Goal: Use online tool/utility: Utilize a website feature to perform a specific function

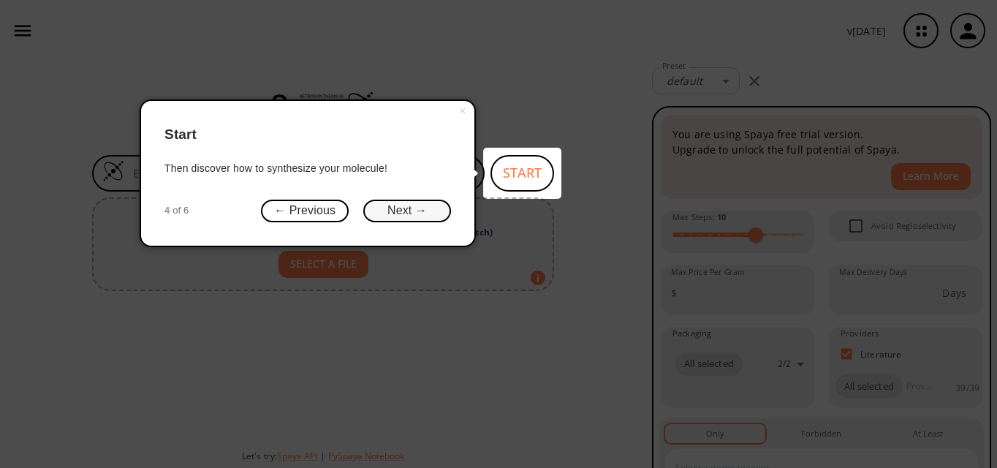
click at [392, 204] on button "Next →" at bounding box center [407, 210] width 88 height 23
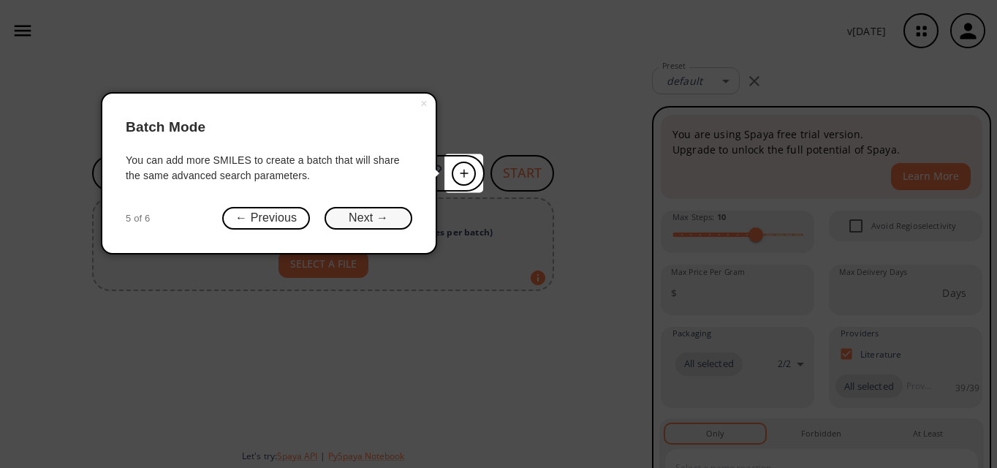
click at [368, 226] on button "Next →" at bounding box center [368, 218] width 88 height 23
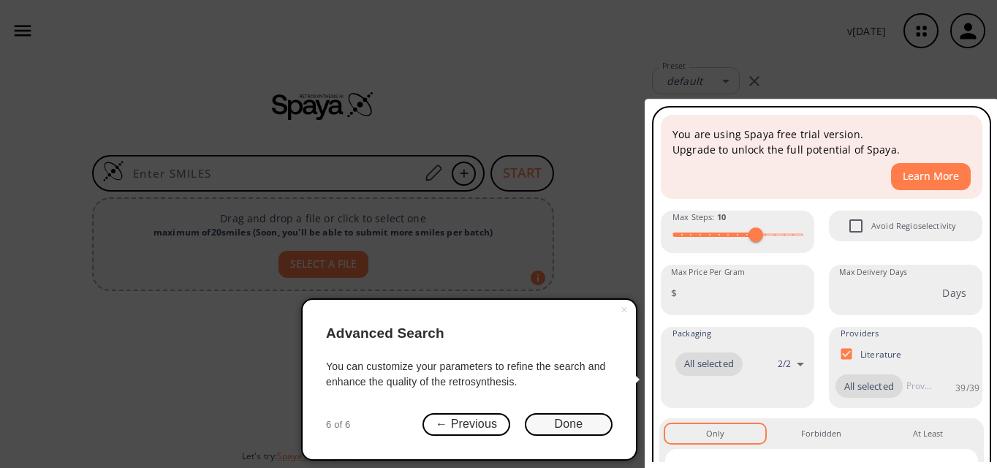
click at [563, 426] on button "Done" at bounding box center [569, 424] width 88 height 23
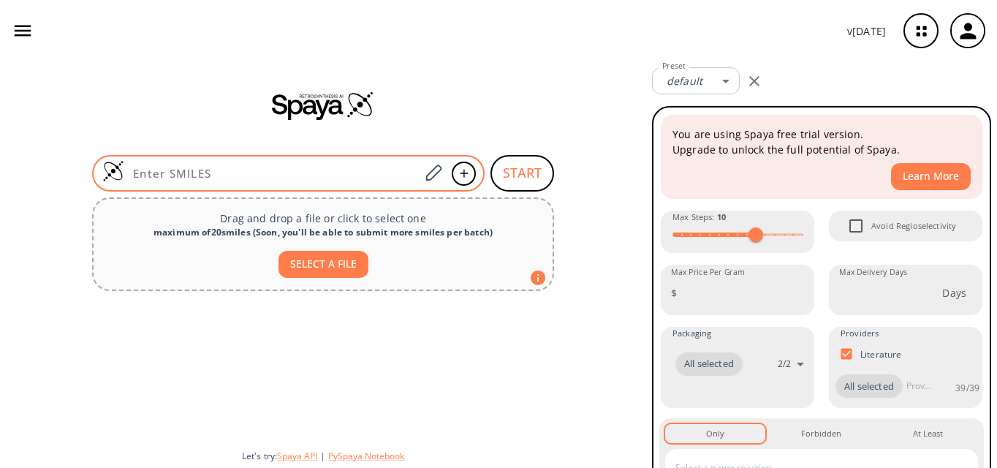
click at [240, 173] on input at bounding box center [271, 173] width 295 height 15
paste input "CCOC(OCC)C1=CC=C(CC2=CC=NC=C2)C=C1"
type input "CCOC(OCC)C1=CC=C(CC2=CC=NC=C2)C=C1"
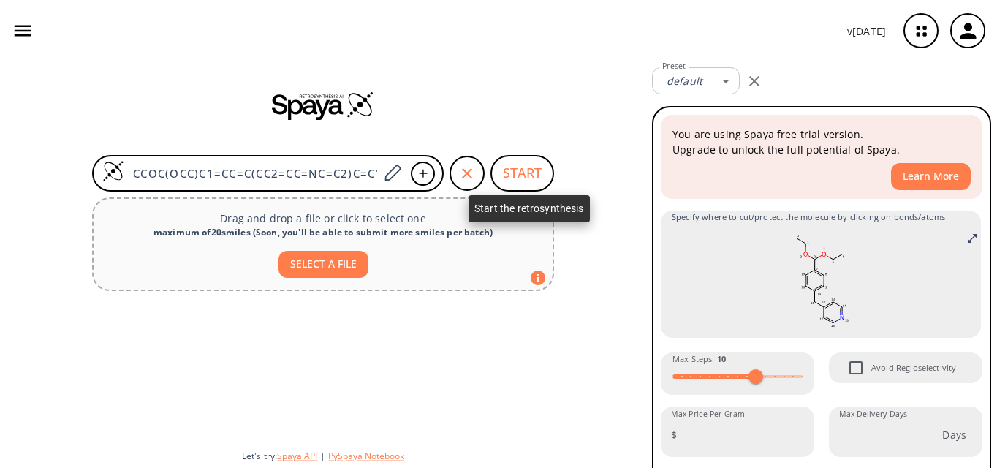
click at [516, 183] on button "START" at bounding box center [522, 173] width 64 height 37
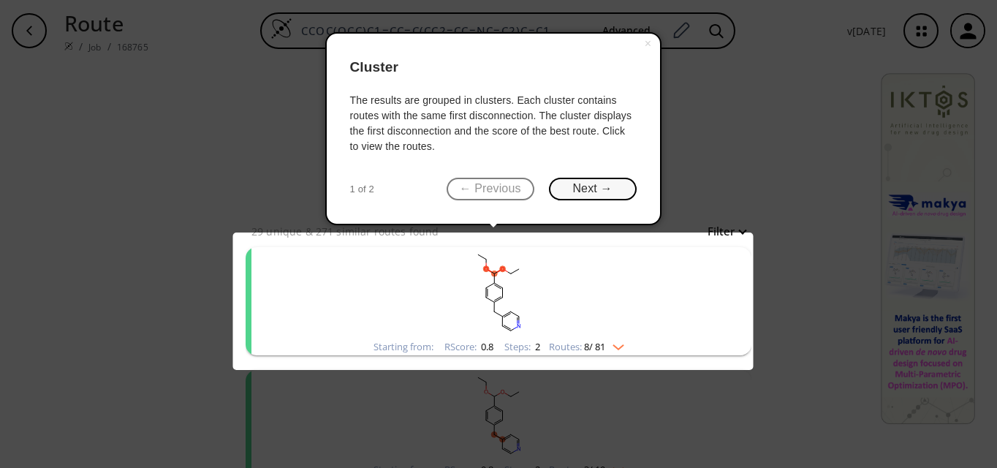
click at [601, 188] on button "Next →" at bounding box center [593, 189] width 88 height 23
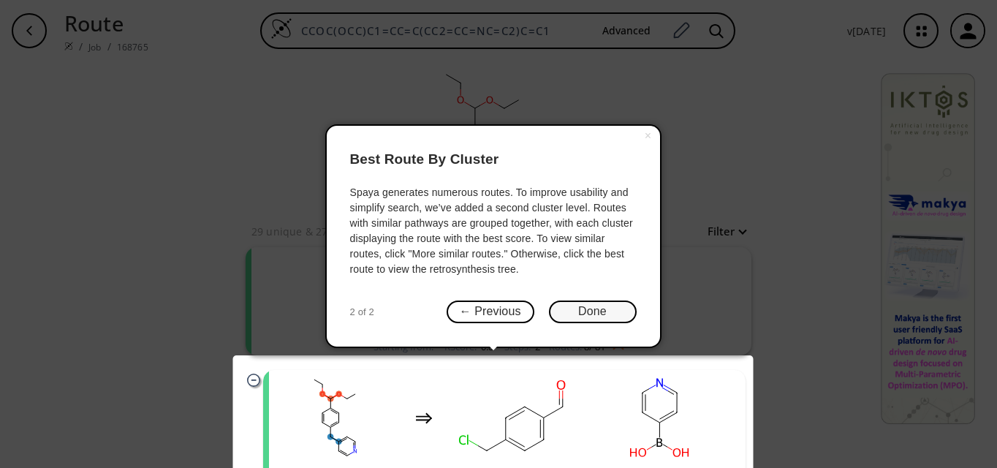
click at [587, 308] on button "Done" at bounding box center [593, 311] width 88 height 23
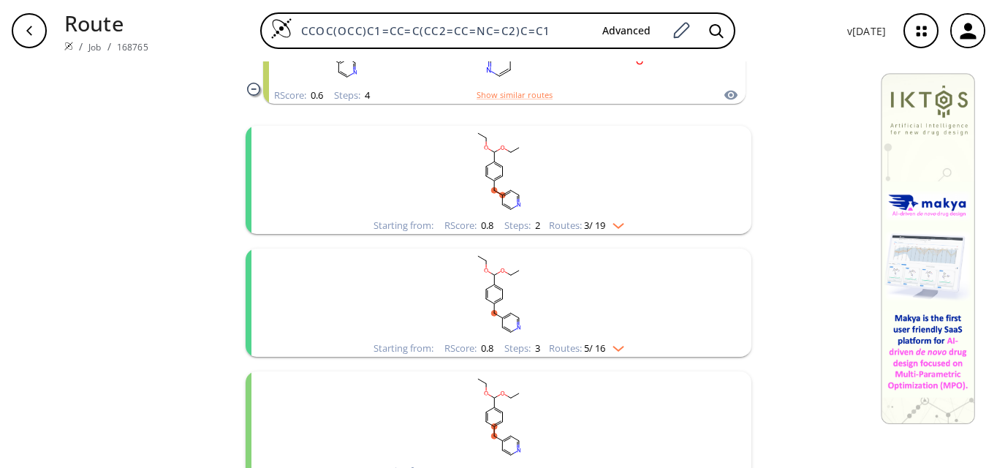
scroll to position [1263, 0]
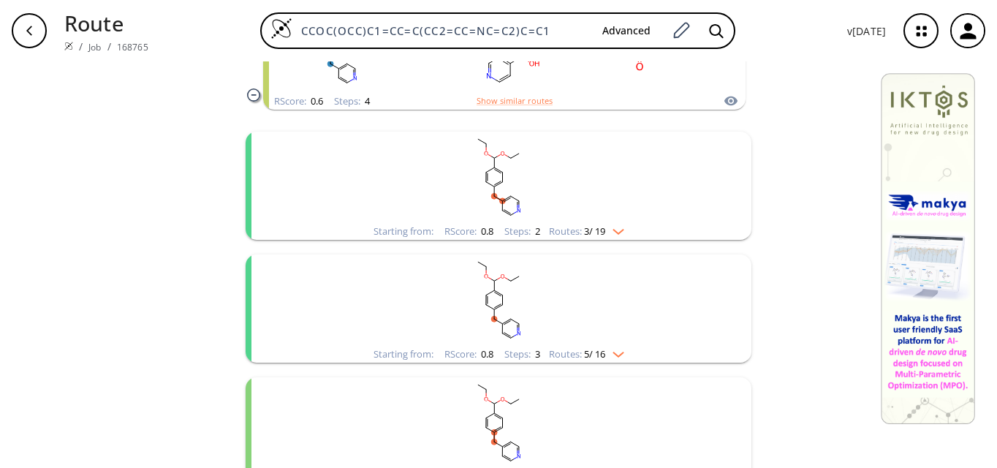
click at [484, 198] on rect "clusters" at bounding box center [498, 177] width 380 height 91
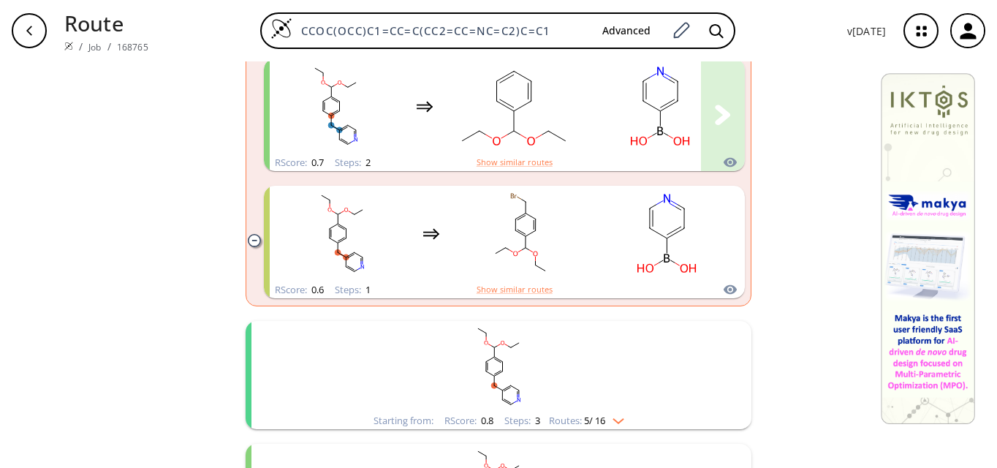
scroll to position [1628, 0]
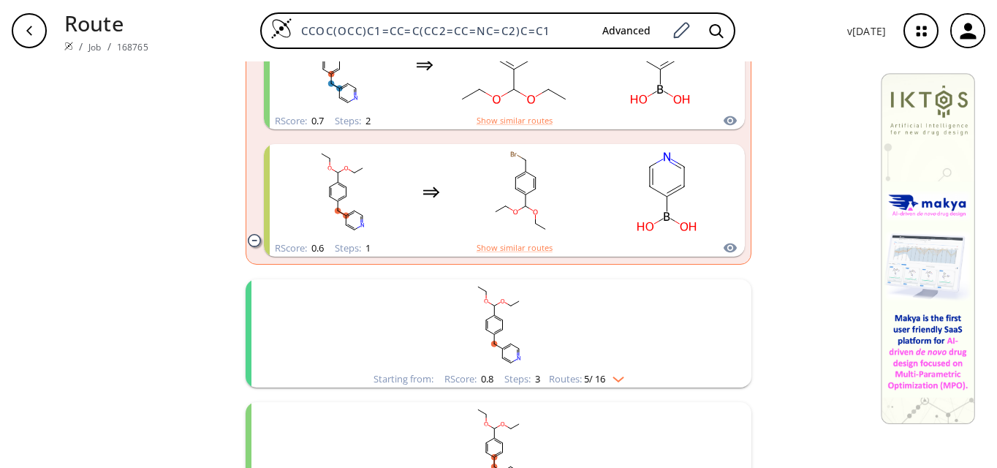
click at [541, 341] on rect "clusters" at bounding box center [498, 324] width 380 height 91
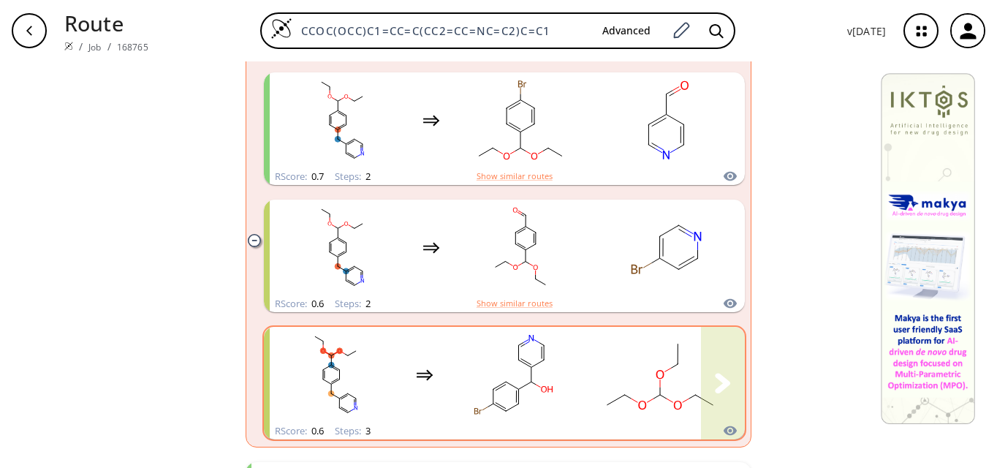
scroll to position [2432, 0]
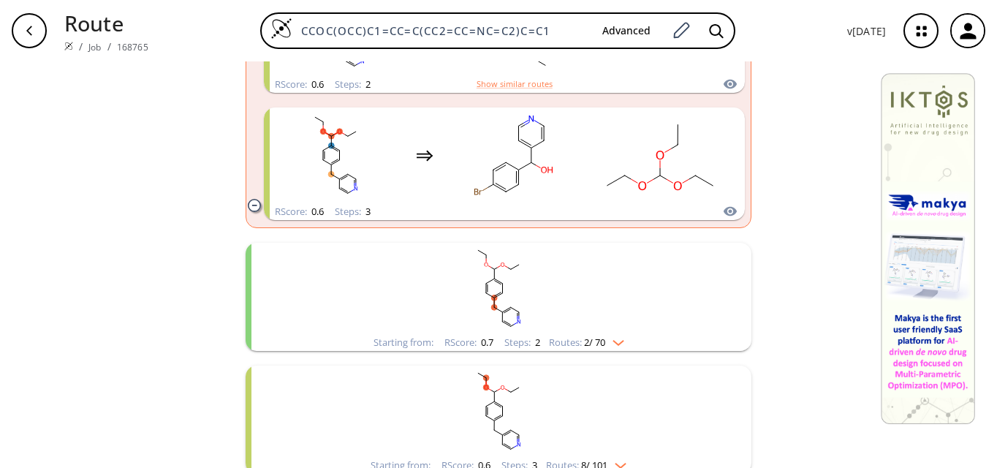
click at [551, 306] on rect "clusters" at bounding box center [498, 288] width 380 height 91
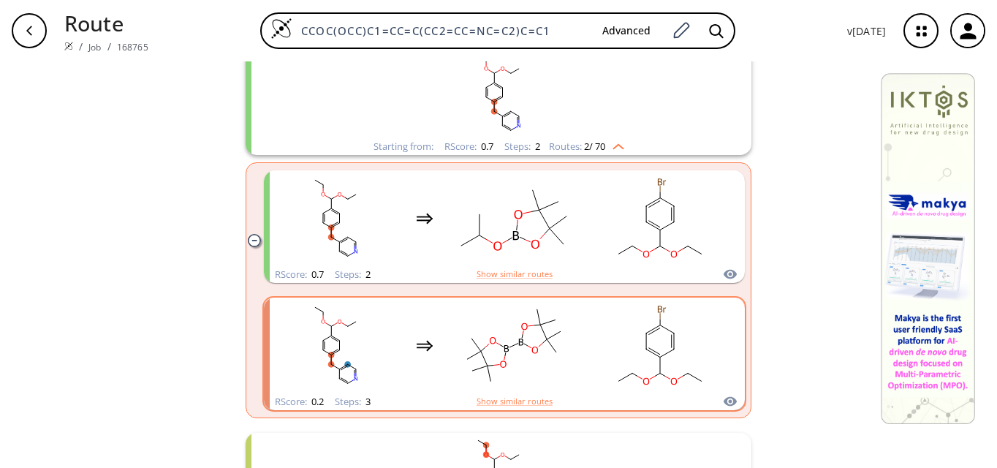
scroll to position [2651, 0]
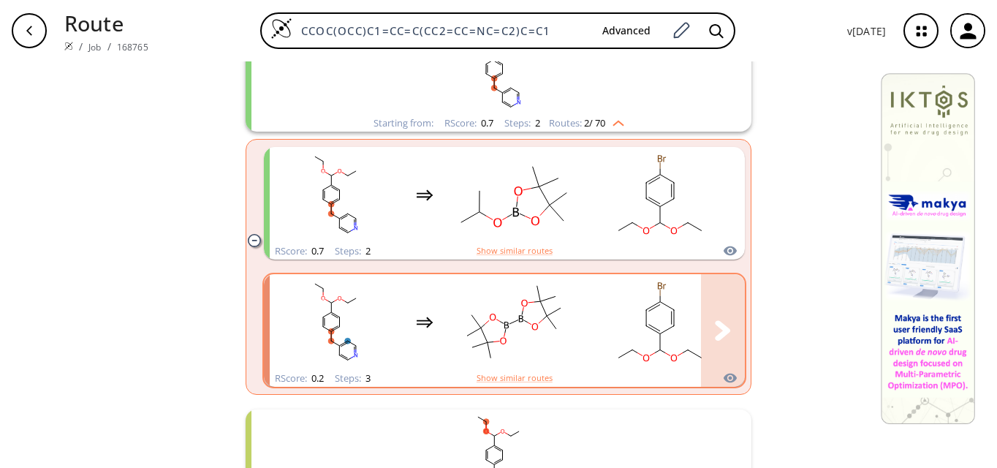
click at [663, 312] on rect "clusters" at bounding box center [660, 321] width 132 height 91
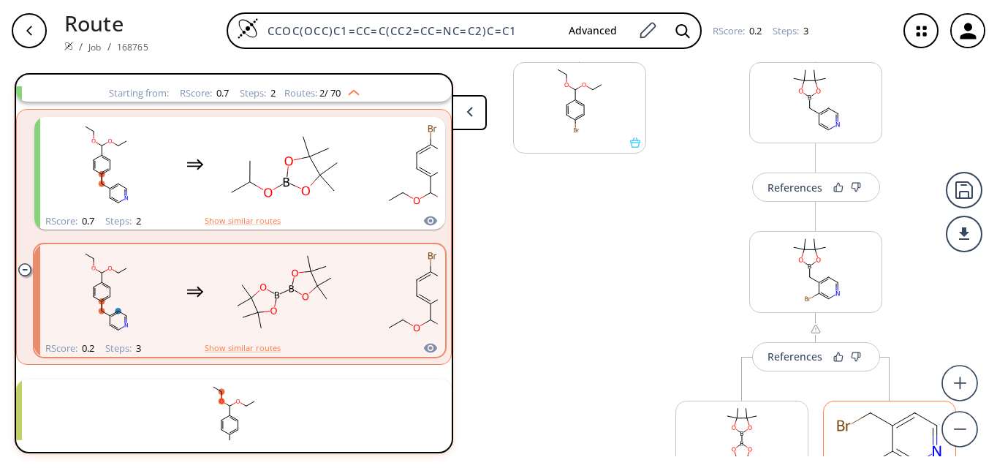
scroll to position [292, 0]
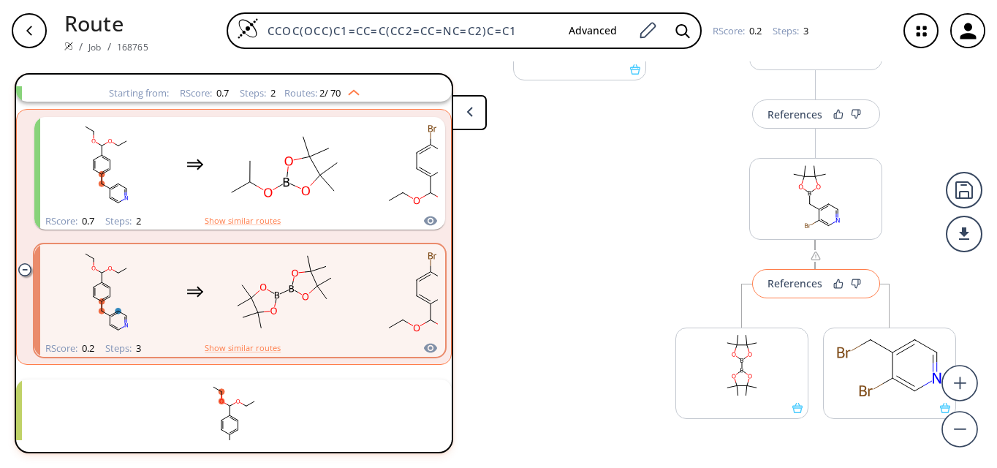
click at [787, 281] on div "References" at bounding box center [794, 282] width 55 height 9
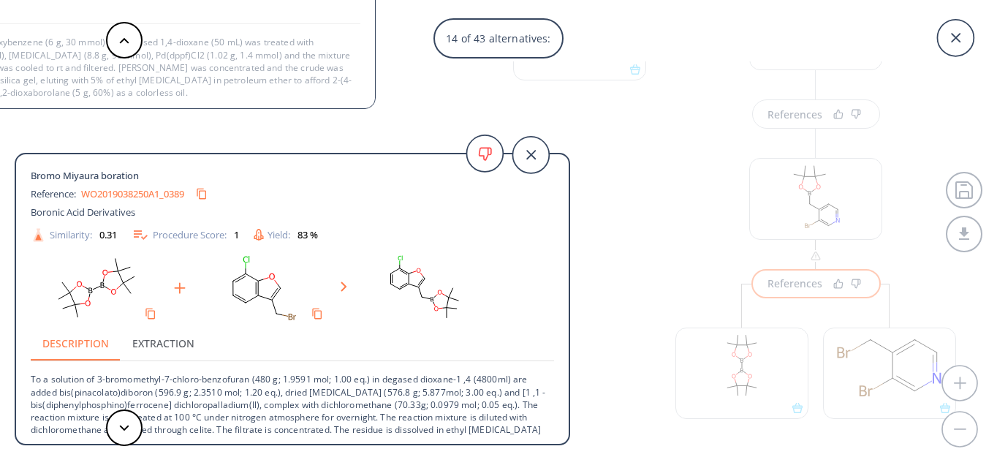
scroll to position [2, 0]
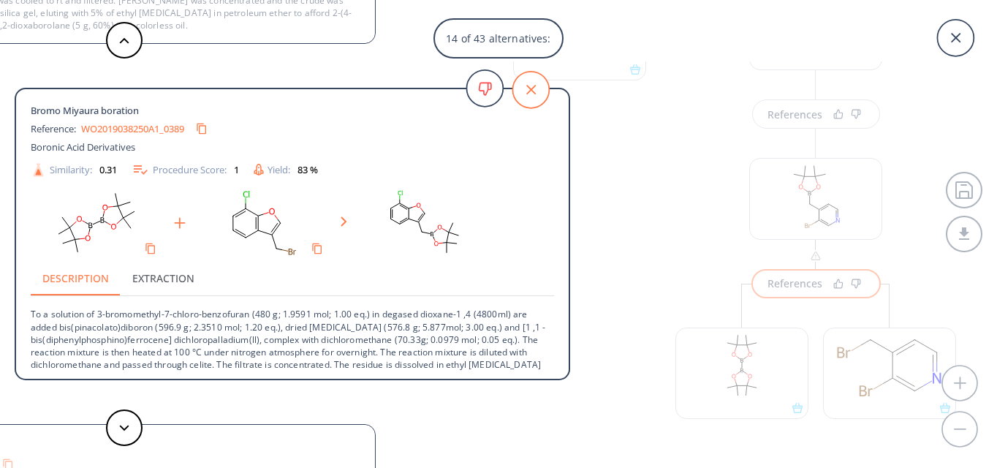
click at [530, 85] on icon at bounding box center [530, 90] width 37 height 37
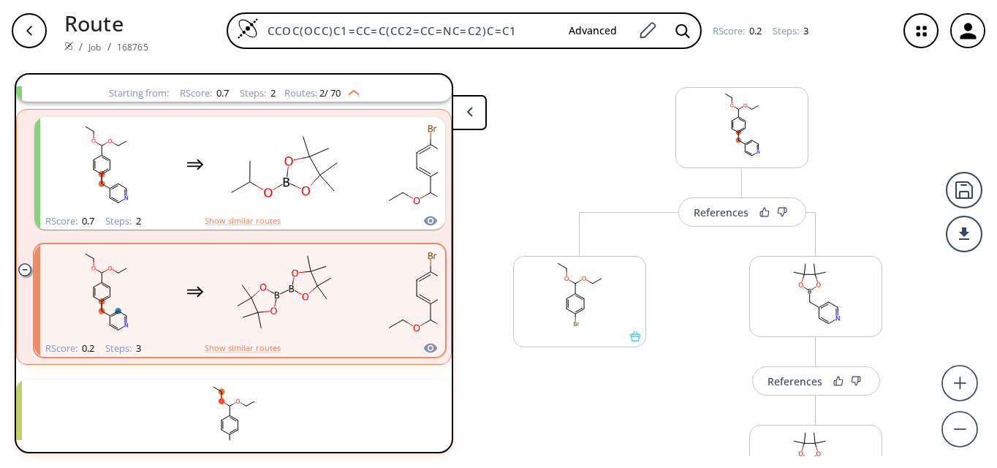
scroll to position [0, 0]
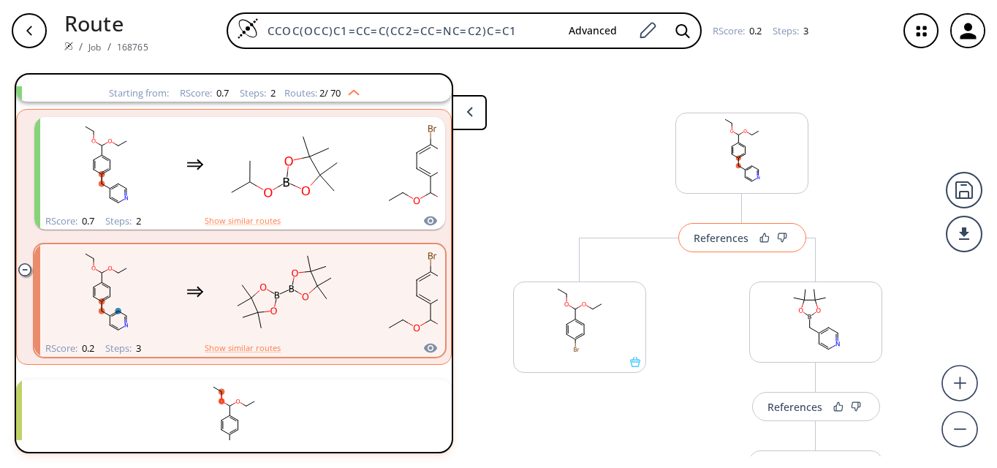
click at [720, 240] on div "References" at bounding box center [720, 237] width 55 height 9
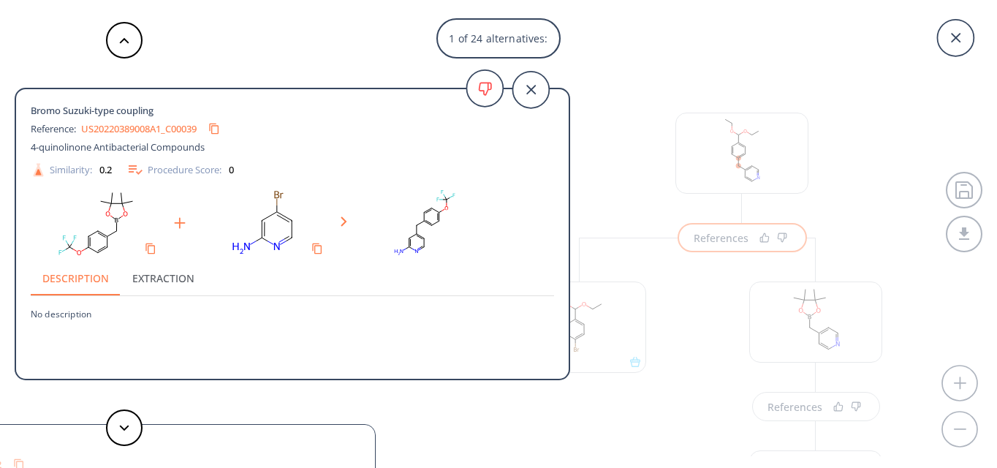
click at [157, 127] on link "US20220389008A1_C00039" at bounding box center [138, 128] width 115 height 9
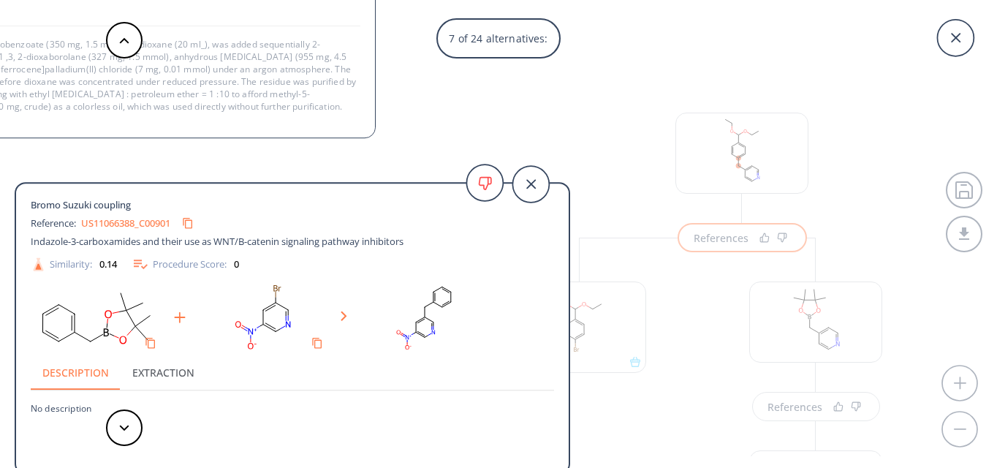
scroll to position [28, 0]
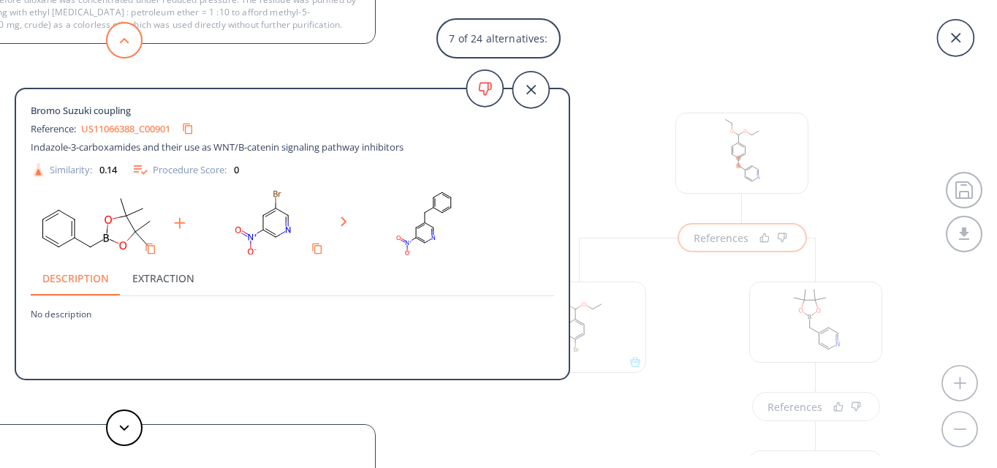
click at [136, 41] on button at bounding box center [124, 40] width 37 height 37
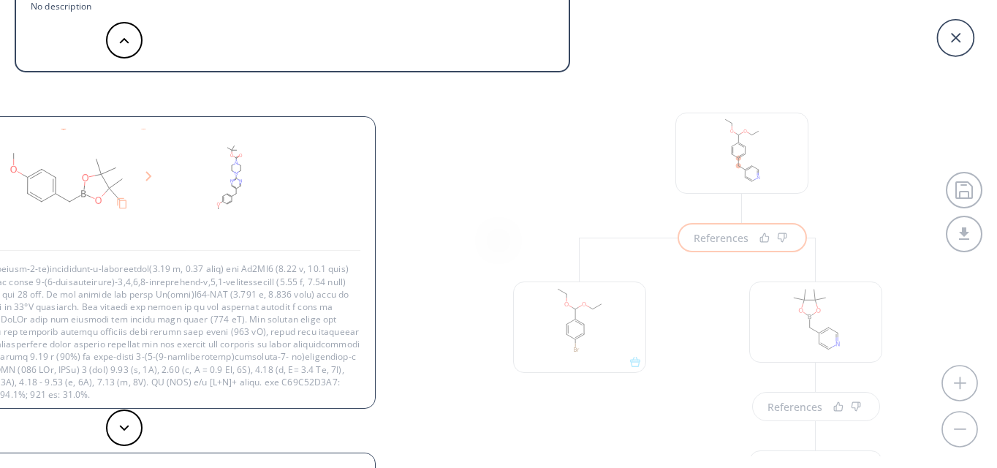
scroll to position [0, 0]
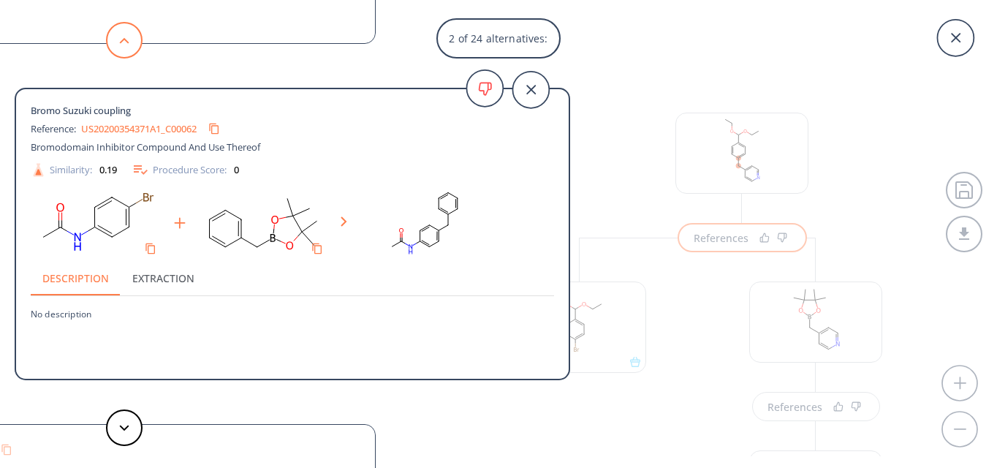
click at [125, 26] on button at bounding box center [124, 40] width 37 height 37
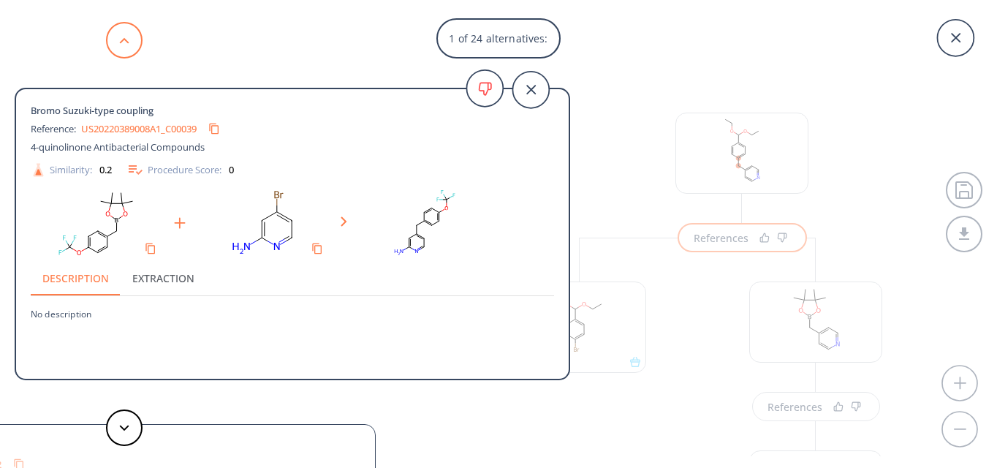
click at [126, 39] on icon at bounding box center [124, 40] width 10 height 7
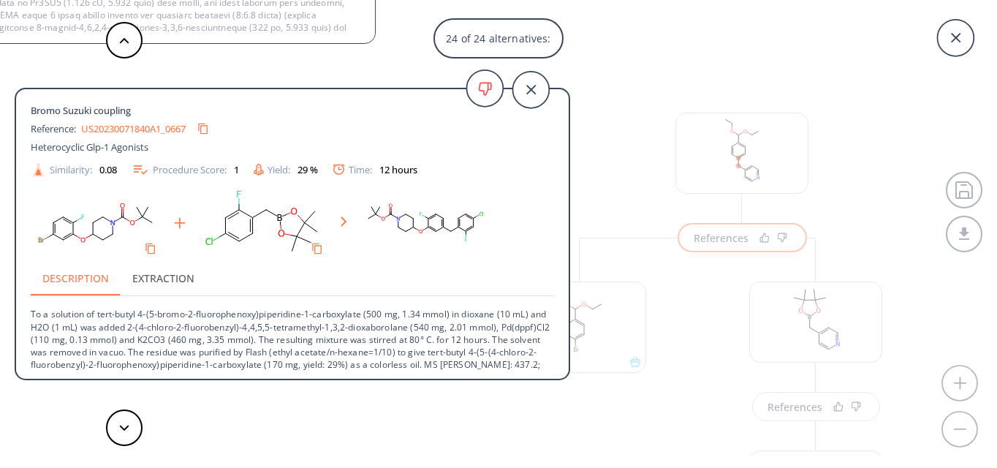
scroll to position [15, 0]
